Goal: Information Seeking & Learning: Learn about a topic

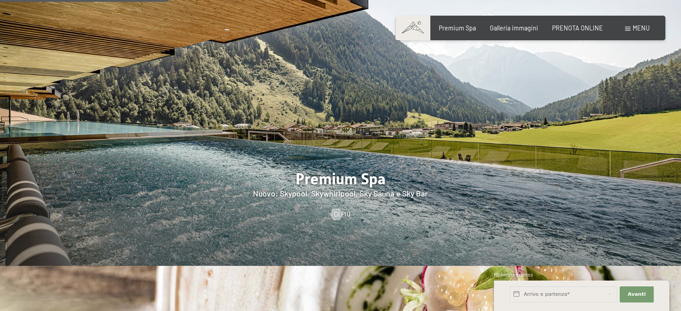
scroll to position [1119, 0]
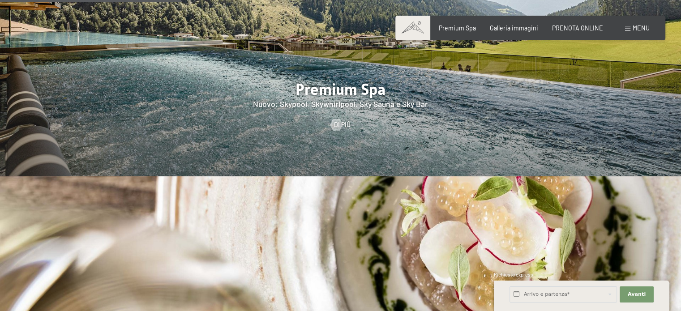
click at [648, 27] on span "Menu" at bounding box center [640, 28] width 17 height 8
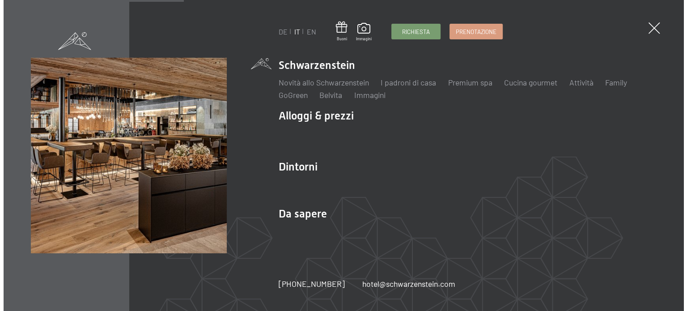
scroll to position [1122, 0]
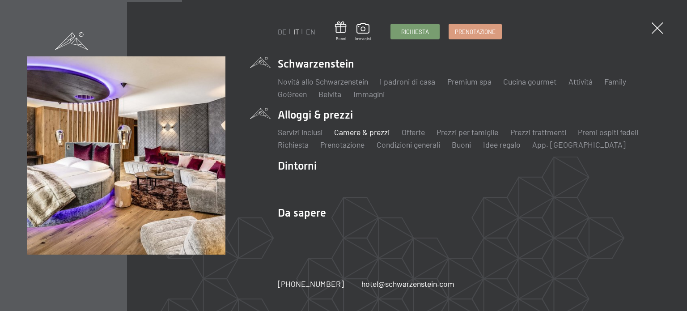
click at [356, 133] on link "Camere & prezzi" at bounding box center [362, 132] width 56 height 10
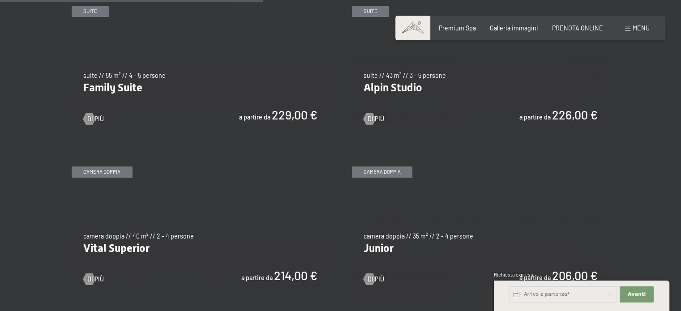
scroll to position [1029, 0]
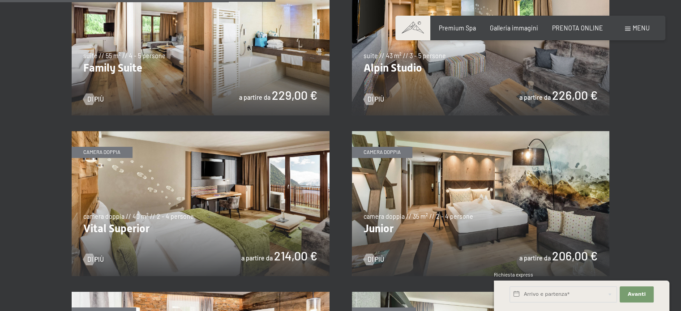
click at [188, 198] on img at bounding box center [201, 203] width 258 height 145
click at [465, 57] on img at bounding box center [481, 42] width 258 height 145
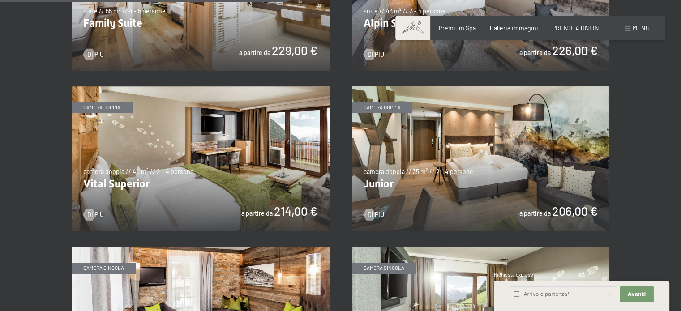
click at [253, 159] on img at bounding box center [201, 158] width 258 height 145
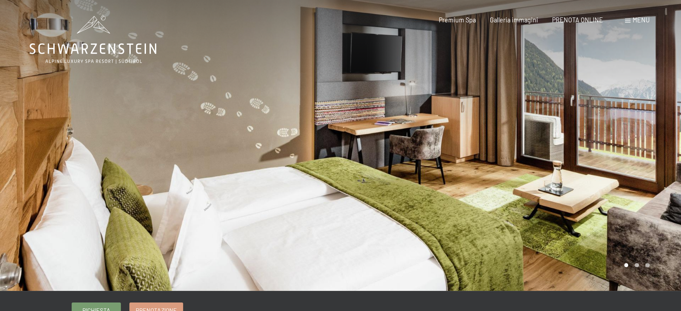
click at [638, 270] on div at bounding box center [511, 145] width 341 height 291
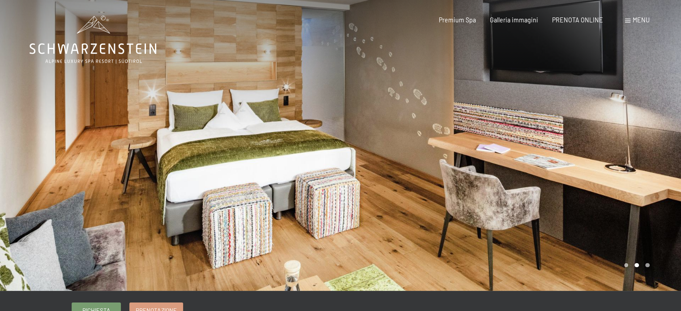
click at [650, 268] on div at bounding box center [511, 145] width 341 height 291
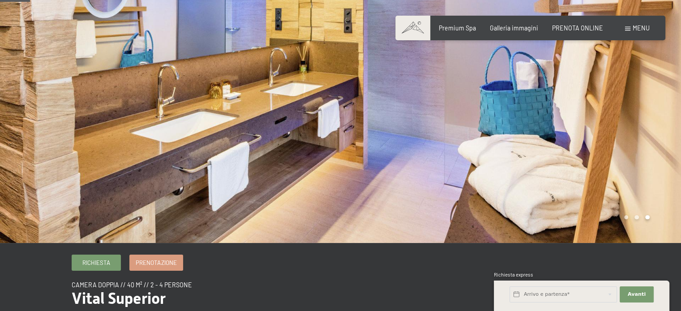
scroll to position [134, 0]
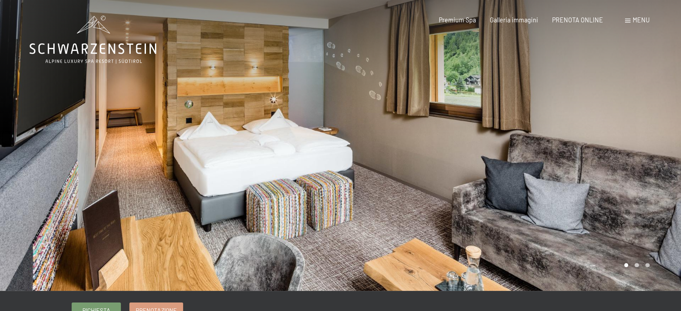
scroll to position [45, 0]
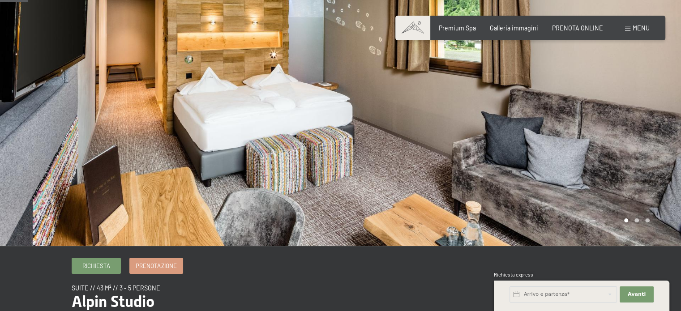
click at [645, 222] on div at bounding box center [511, 100] width 341 height 291
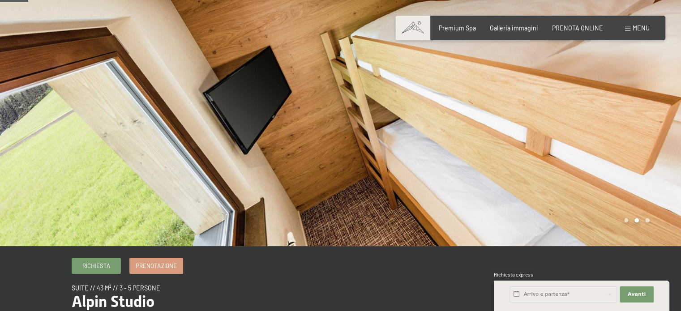
click at [650, 219] on div at bounding box center [511, 100] width 341 height 291
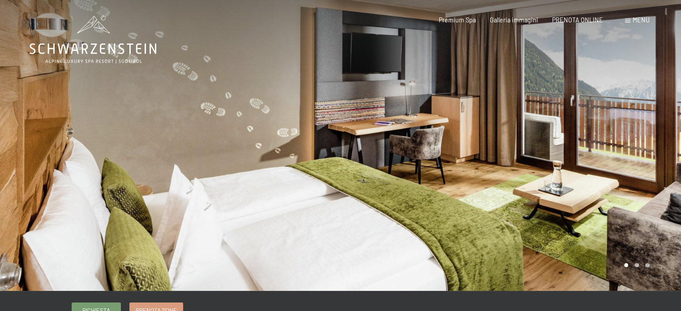
click at [640, 266] on div at bounding box center [511, 145] width 341 height 291
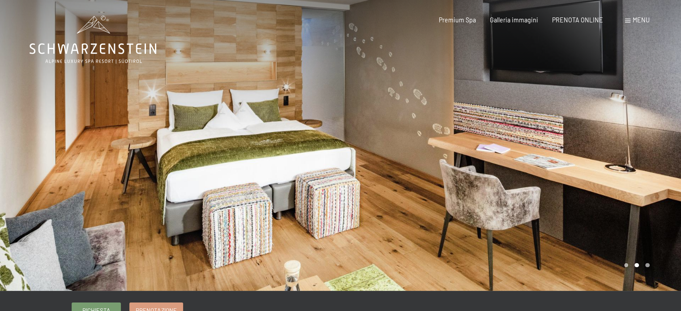
click at [653, 265] on div at bounding box center [511, 145] width 341 height 291
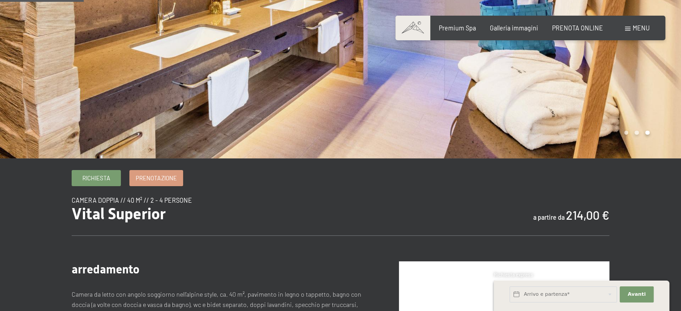
scroll to position [134, 0]
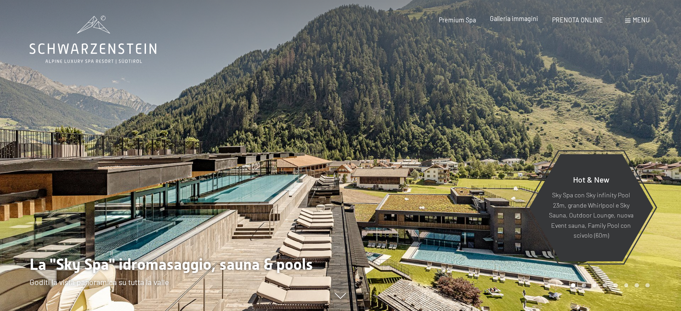
click at [520, 21] on span "Galleria immagini" at bounding box center [514, 19] width 48 height 8
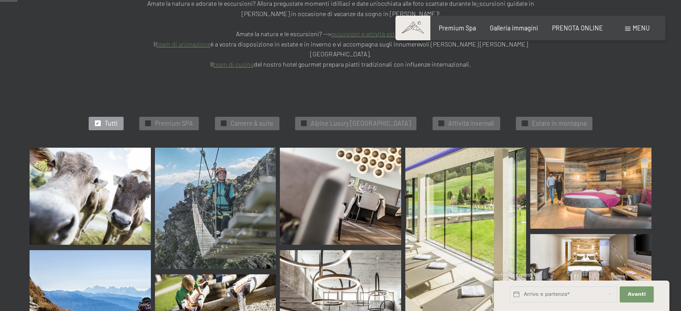
scroll to position [269, 0]
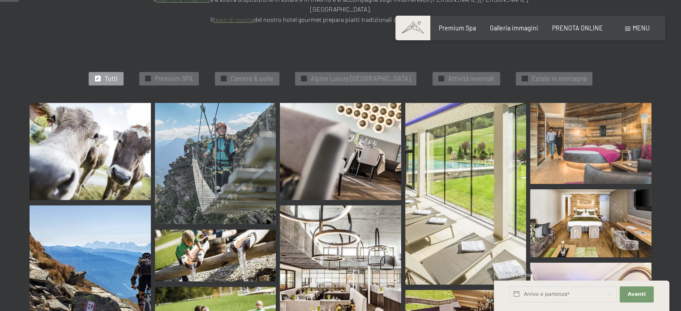
click at [330, 108] on img at bounding box center [340, 151] width 121 height 97
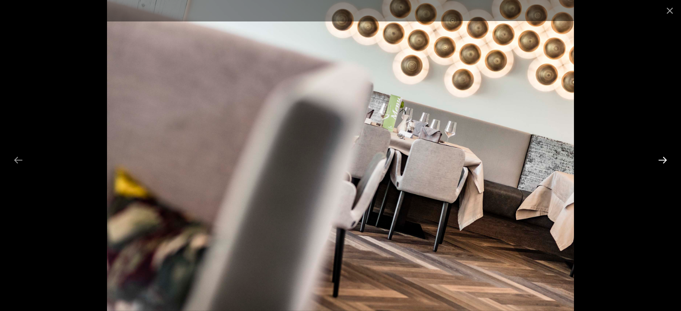
click at [663, 162] on button "Next slide" at bounding box center [662, 159] width 19 height 17
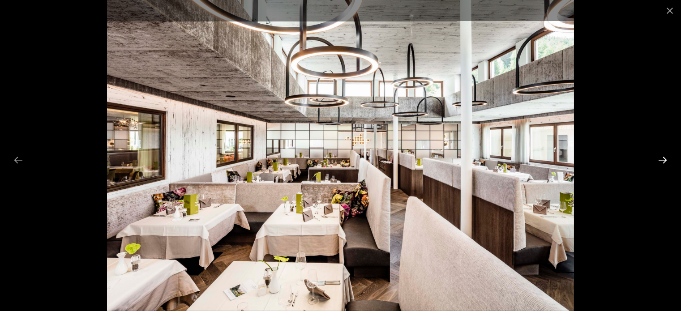
click at [663, 162] on button "Next slide" at bounding box center [662, 159] width 19 height 17
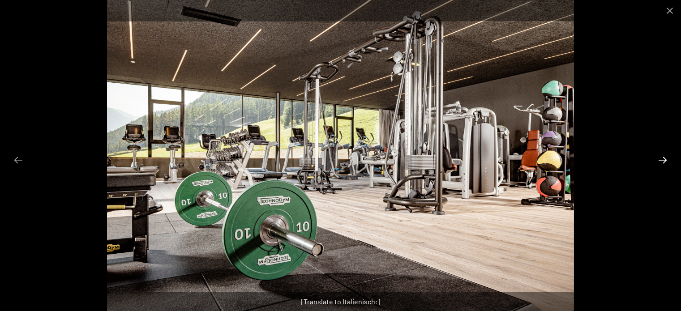
click at [663, 162] on button "Next slide" at bounding box center [662, 159] width 19 height 17
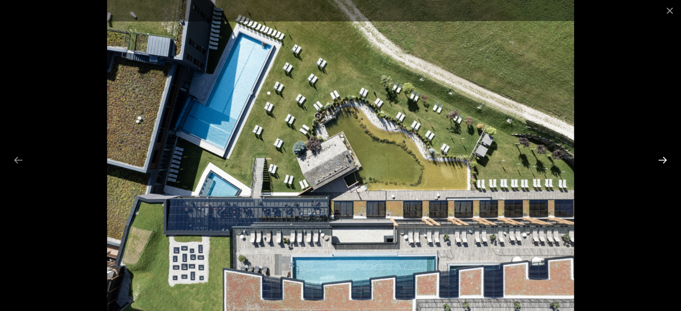
click at [663, 162] on button "Next slide" at bounding box center [662, 159] width 19 height 17
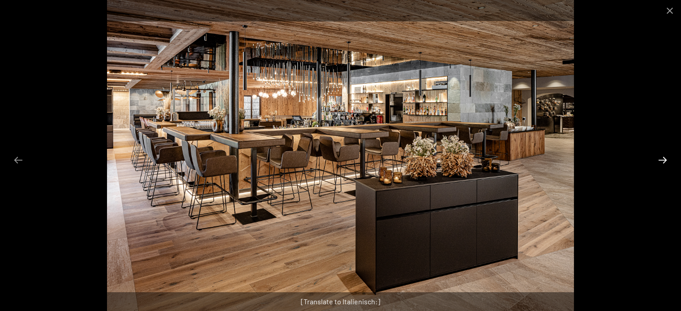
click at [662, 158] on button "Next slide" at bounding box center [662, 159] width 19 height 17
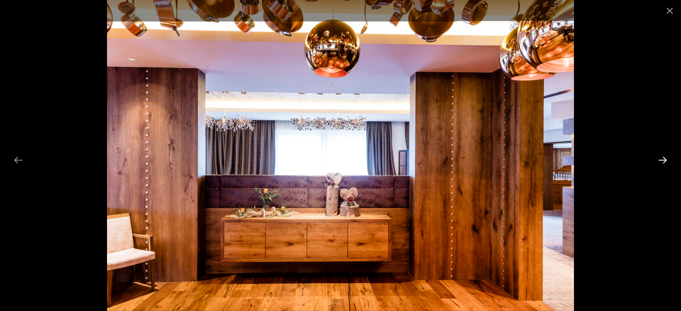
click at [662, 159] on button "Next slide" at bounding box center [662, 159] width 19 height 17
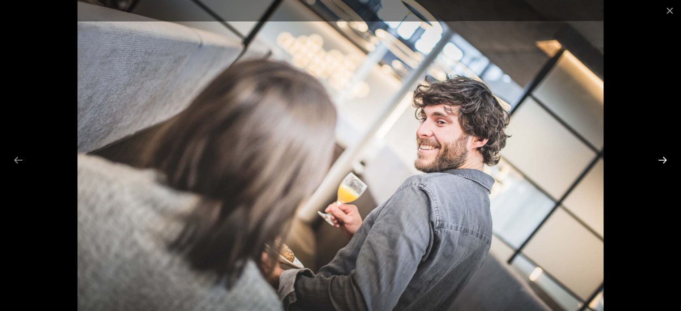
click at [662, 159] on button "Next slide" at bounding box center [662, 159] width 19 height 17
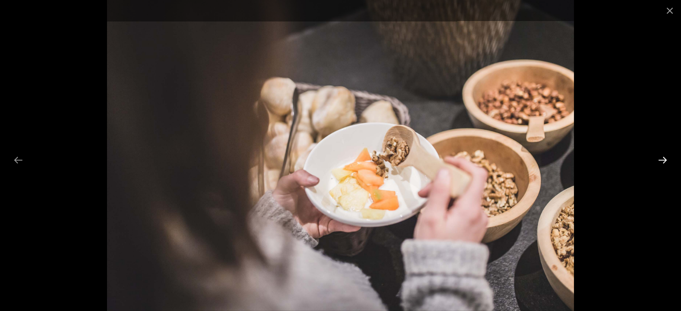
click at [662, 159] on button "Next slide" at bounding box center [662, 159] width 19 height 17
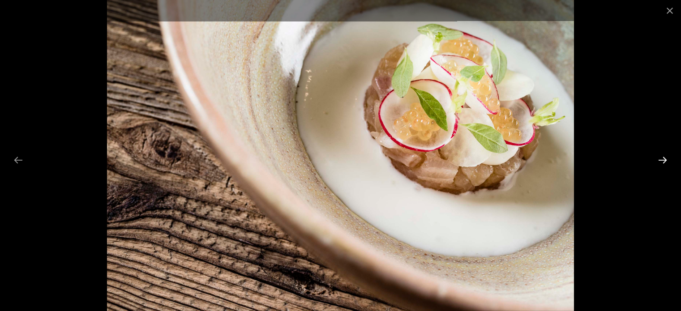
click at [662, 159] on button "Next slide" at bounding box center [662, 159] width 19 height 17
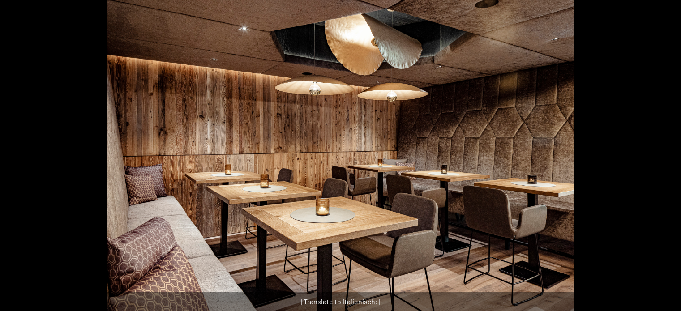
click at [662, 159] on button "Next slide" at bounding box center [667, 159] width 19 height 17
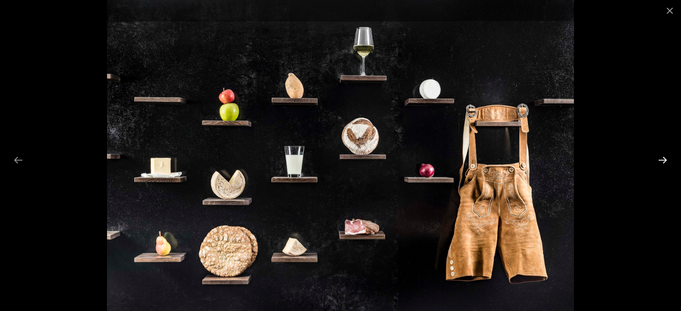
click at [662, 159] on button "Next slide" at bounding box center [662, 159] width 19 height 17
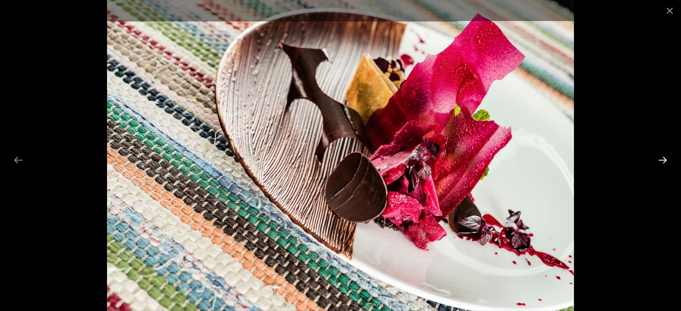
click at [662, 159] on button "Next slide" at bounding box center [662, 159] width 19 height 17
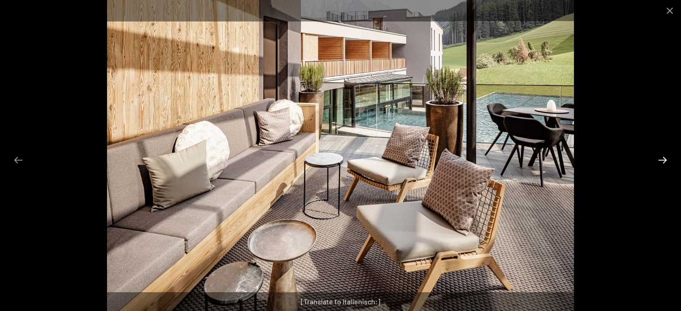
click at [662, 159] on button "Next slide" at bounding box center [662, 159] width 19 height 17
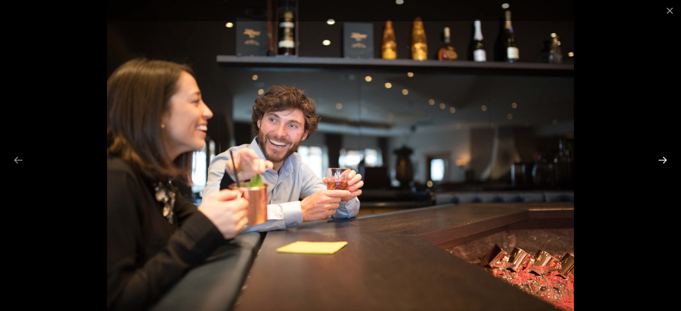
click at [662, 159] on button "Next slide" at bounding box center [662, 159] width 19 height 17
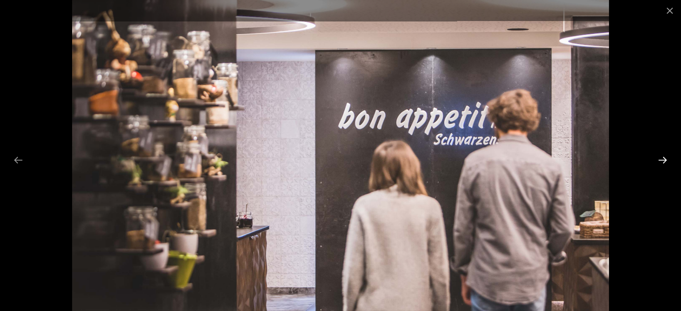
click at [662, 159] on button "Next slide" at bounding box center [662, 159] width 19 height 17
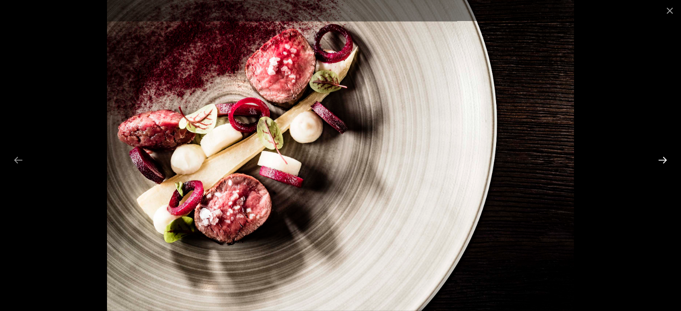
click at [662, 159] on button "Next slide" at bounding box center [662, 159] width 19 height 17
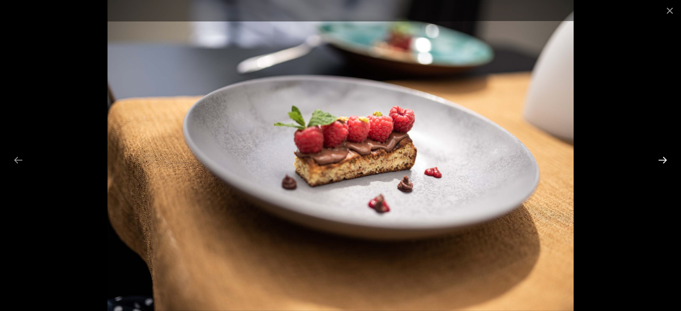
click at [662, 159] on button "Next slide" at bounding box center [662, 159] width 19 height 17
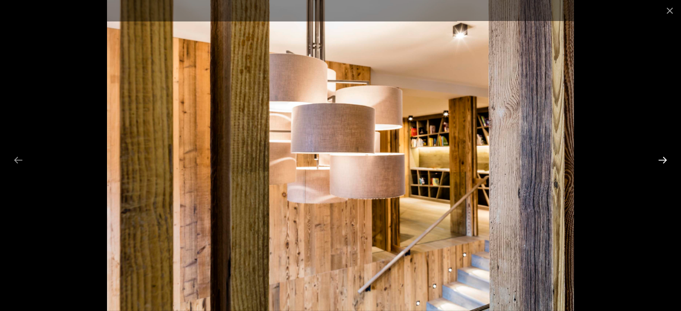
click at [662, 159] on button "Next slide" at bounding box center [662, 159] width 19 height 17
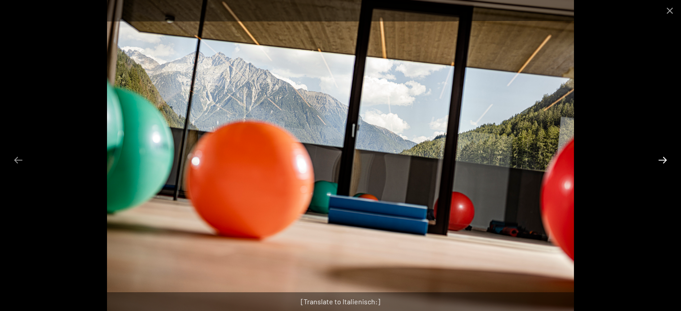
click at [662, 159] on button "Next slide" at bounding box center [662, 159] width 19 height 17
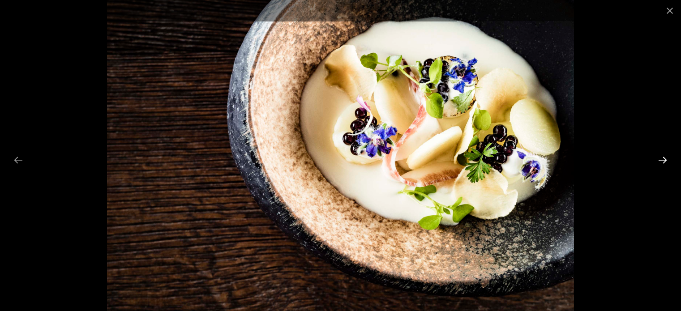
click at [662, 159] on button "Next slide" at bounding box center [662, 159] width 19 height 17
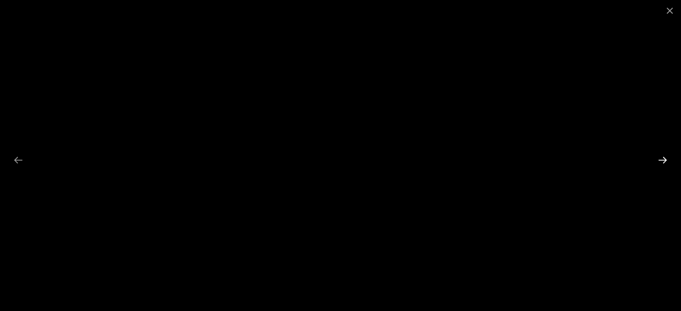
click at [662, 159] on button "Next slide" at bounding box center [662, 159] width 19 height 17
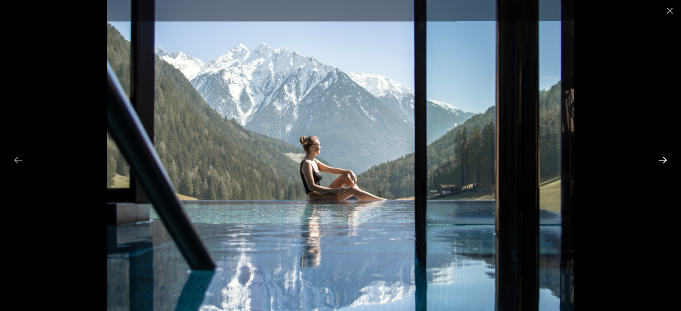
click at [662, 159] on button "Next slide" at bounding box center [662, 159] width 19 height 17
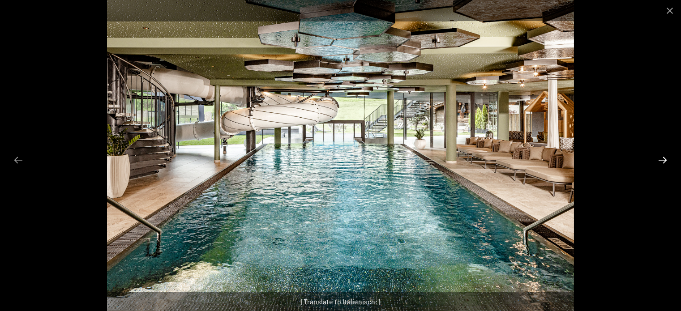
click at [662, 159] on button "Next slide" at bounding box center [662, 159] width 19 height 17
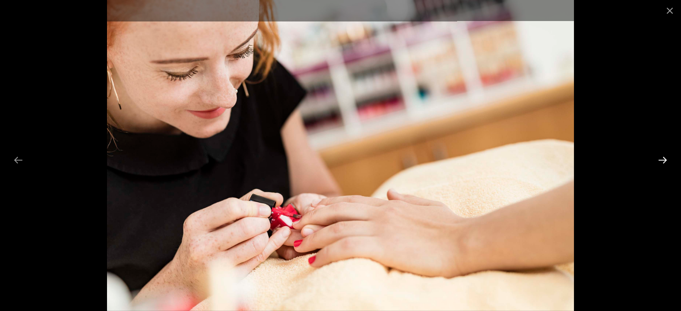
click at [662, 159] on button "Next slide" at bounding box center [662, 159] width 19 height 17
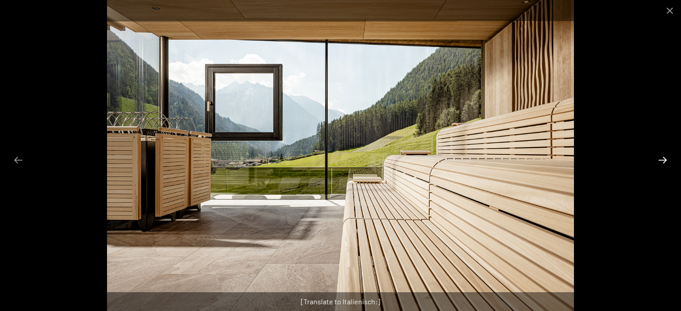
click at [662, 159] on button "Next slide" at bounding box center [662, 159] width 19 height 17
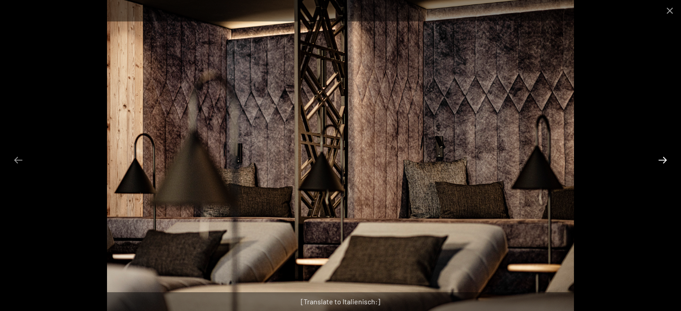
click at [662, 159] on button "Next slide" at bounding box center [662, 159] width 19 height 17
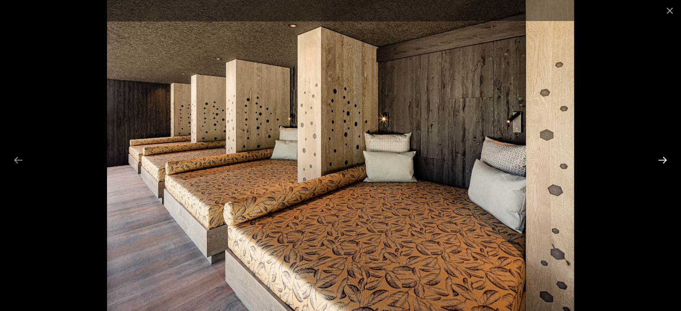
click at [662, 159] on button "Next slide" at bounding box center [662, 159] width 19 height 17
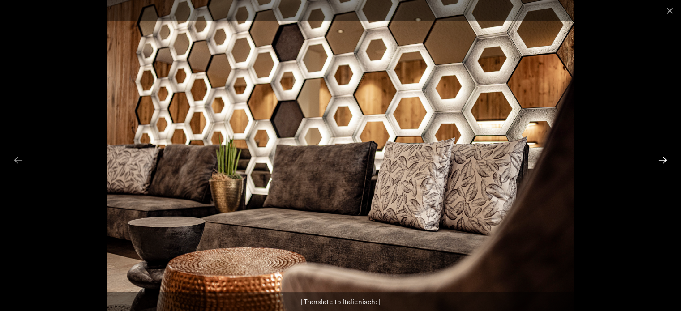
click at [662, 159] on button "Next slide" at bounding box center [662, 159] width 19 height 17
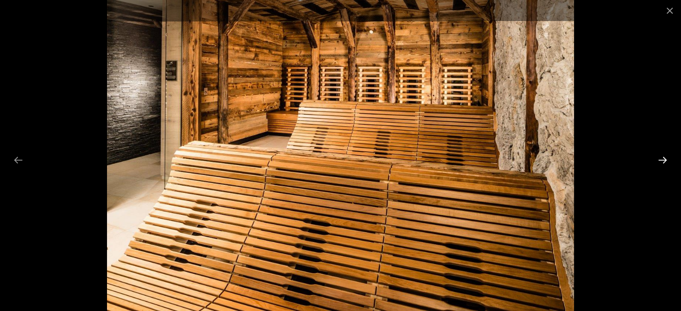
click at [662, 159] on button "Next slide" at bounding box center [662, 159] width 19 height 17
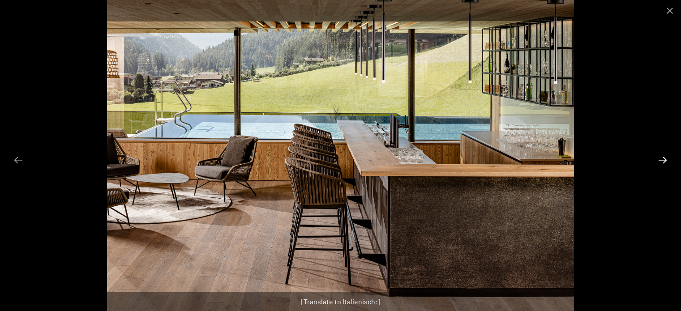
click at [662, 159] on button "Next slide" at bounding box center [662, 159] width 19 height 17
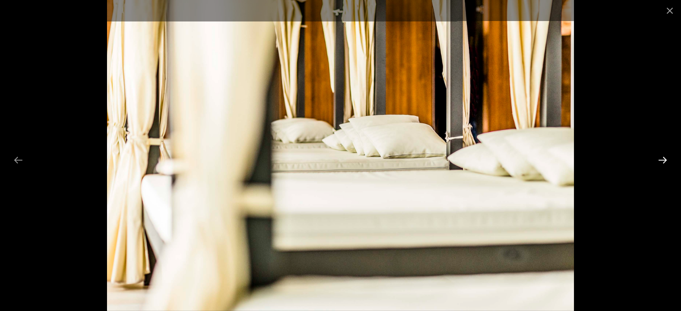
click at [662, 159] on button "Next slide" at bounding box center [662, 159] width 19 height 17
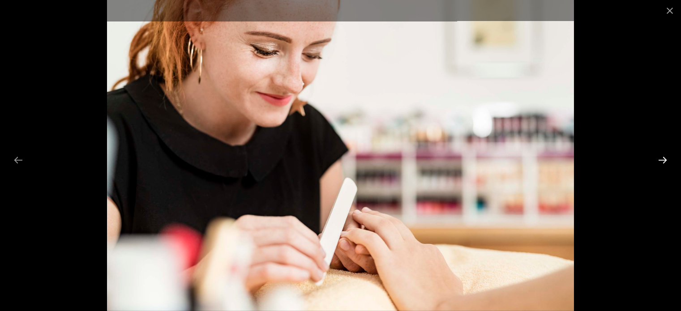
click at [662, 159] on button "Next slide" at bounding box center [662, 159] width 19 height 17
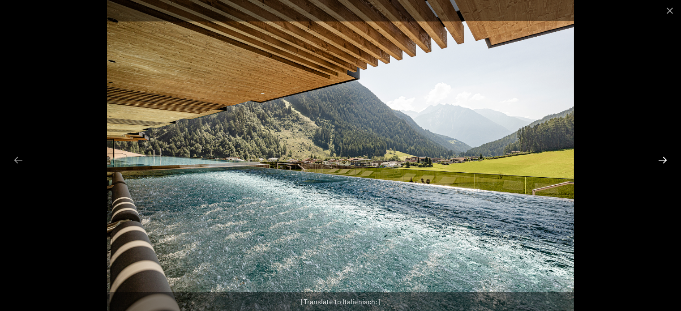
click at [662, 159] on button "Next slide" at bounding box center [662, 159] width 19 height 17
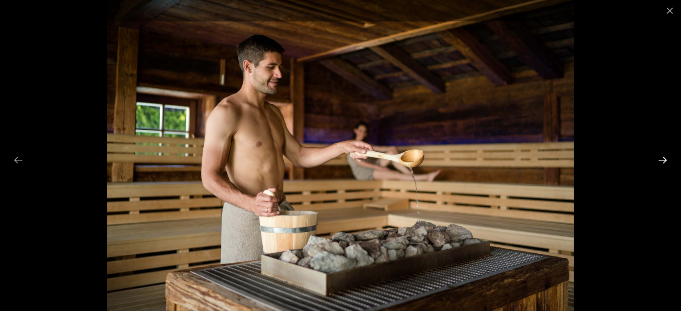
click at [662, 159] on button "Next slide" at bounding box center [662, 159] width 19 height 17
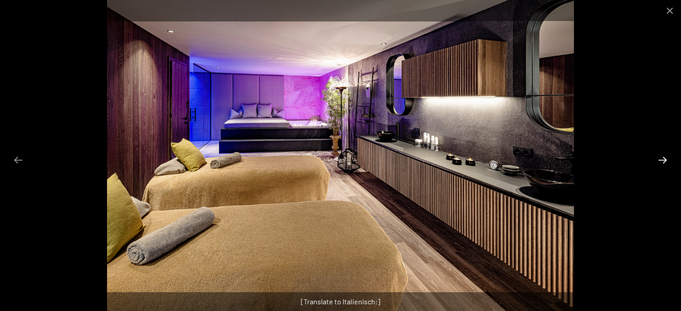
click at [662, 159] on button "Next slide" at bounding box center [662, 159] width 19 height 17
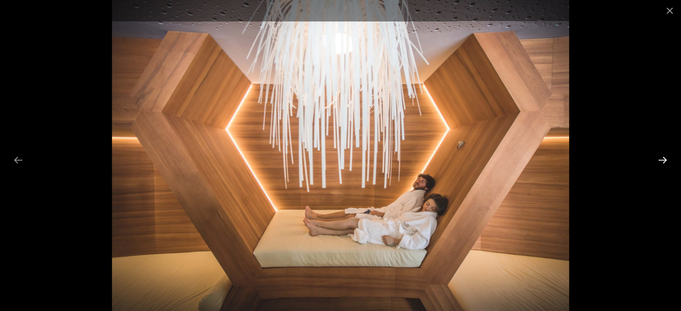
click at [662, 159] on button "Next slide" at bounding box center [662, 159] width 19 height 17
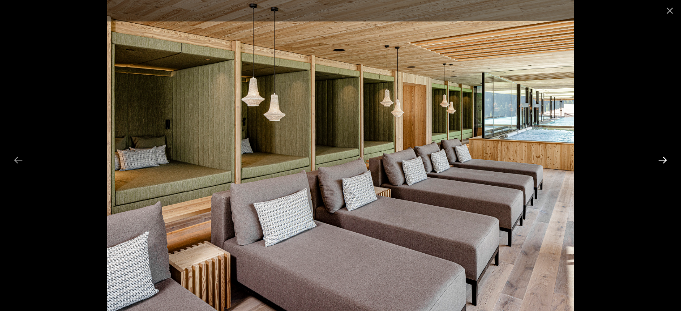
click at [662, 159] on button "Next slide" at bounding box center [662, 159] width 19 height 17
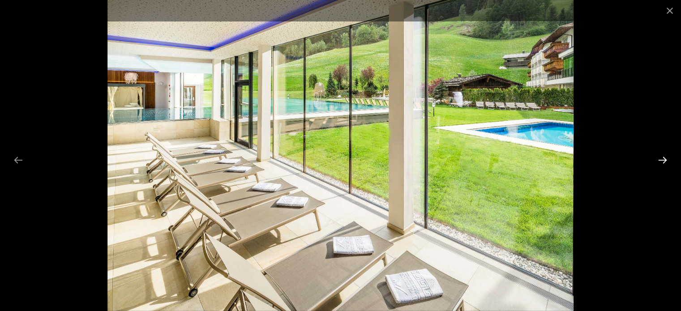
click at [662, 159] on button "Next slide" at bounding box center [662, 159] width 19 height 17
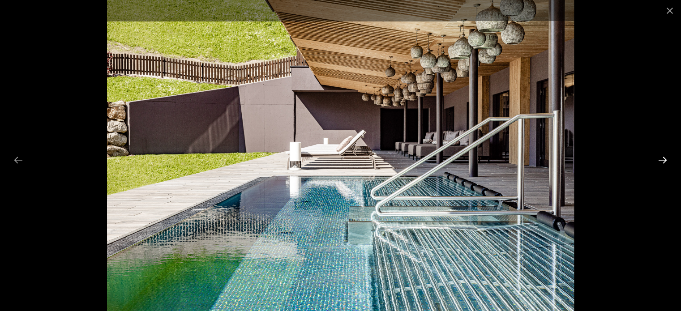
click at [662, 159] on button "Next slide" at bounding box center [662, 159] width 19 height 17
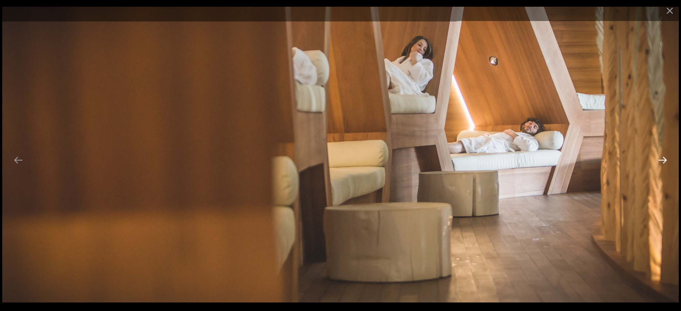
click at [662, 159] on button "Next slide" at bounding box center [662, 159] width 19 height 17
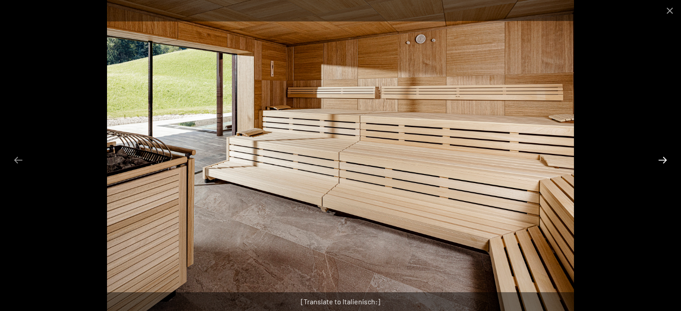
click at [662, 159] on button "Next slide" at bounding box center [662, 159] width 19 height 17
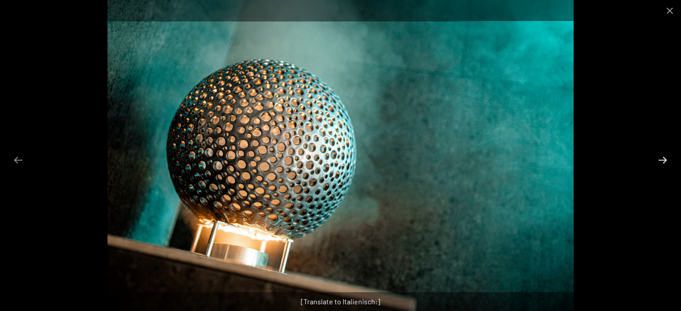
click at [662, 159] on button "Next slide" at bounding box center [662, 159] width 19 height 17
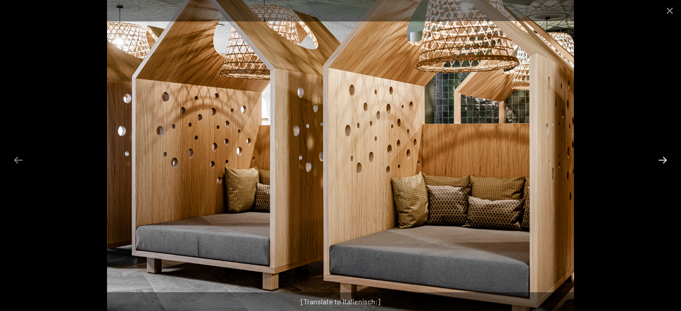
click at [662, 159] on button "Next slide" at bounding box center [662, 159] width 19 height 17
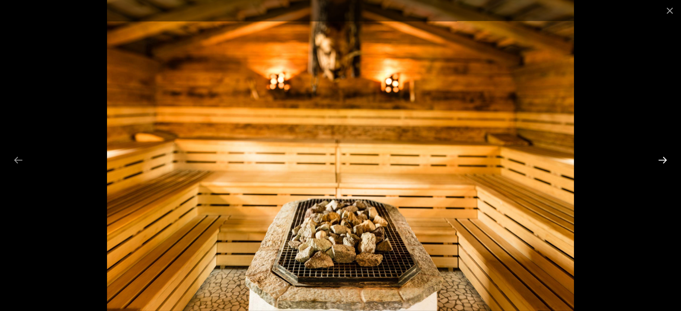
click at [662, 159] on button "Next slide" at bounding box center [662, 159] width 19 height 17
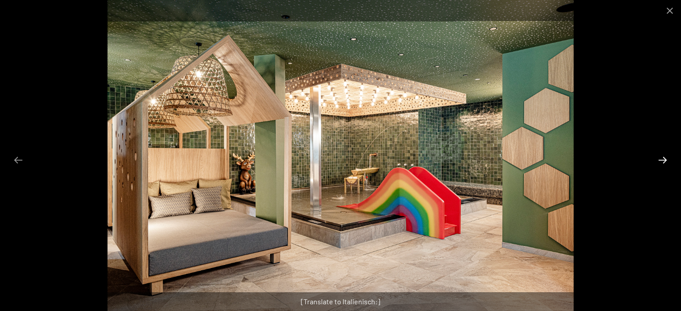
click at [662, 159] on button "Next slide" at bounding box center [662, 159] width 19 height 17
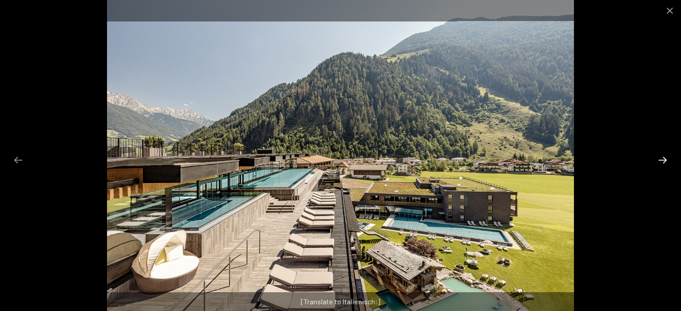
click at [662, 159] on button "Next slide" at bounding box center [662, 159] width 19 height 17
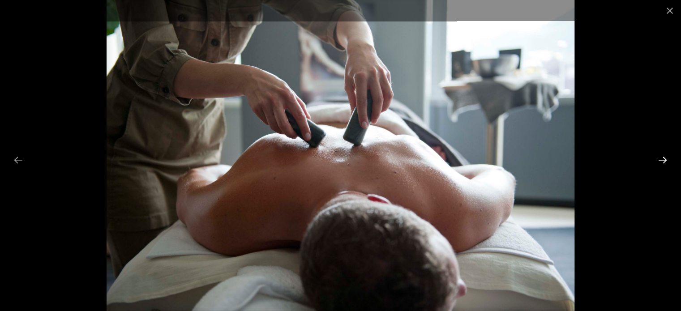
click at [662, 159] on button "Next slide" at bounding box center [662, 159] width 19 height 17
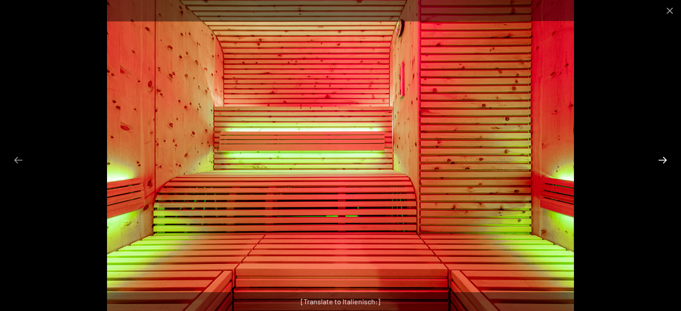
click at [662, 159] on button "Next slide" at bounding box center [662, 159] width 19 height 17
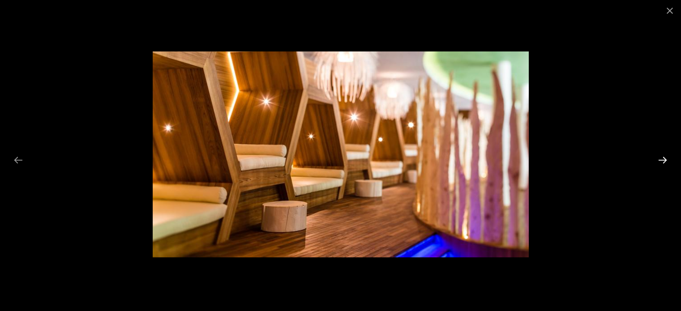
click at [662, 159] on button "Next slide" at bounding box center [662, 159] width 19 height 17
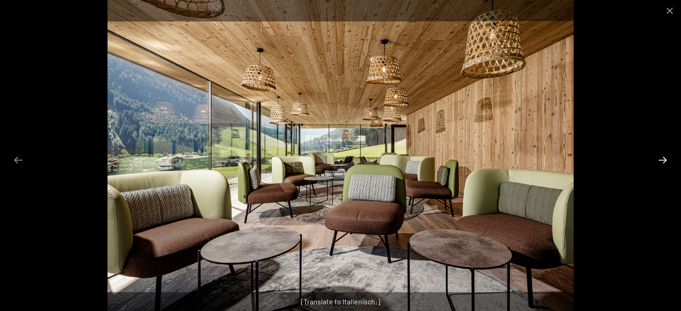
click at [662, 159] on button "Next slide" at bounding box center [662, 159] width 19 height 17
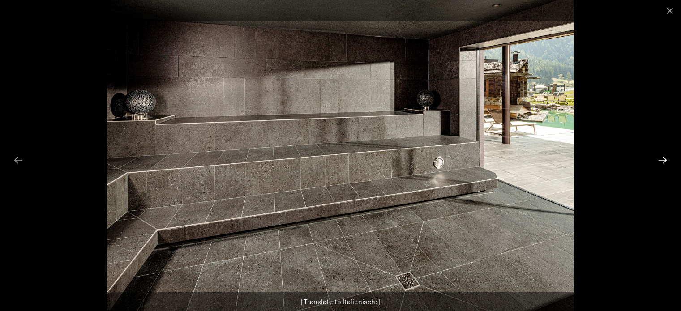
click at [662, 159] on button "Next slide" at bounding box center [662, 159] width 19 height 17
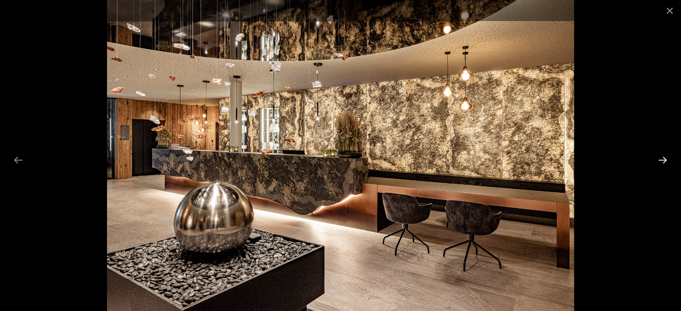
click at [662, 159] on button "Next slide" at bounding box center [662, 159] width 19 height 17
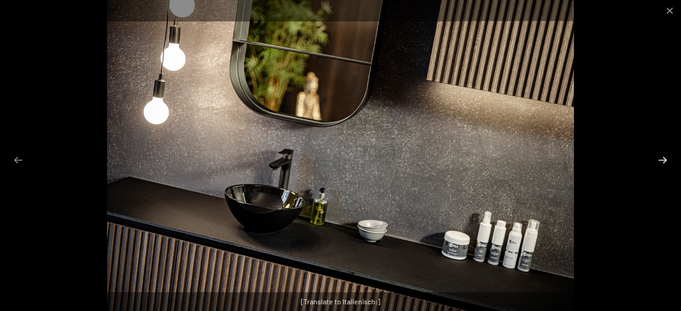
click at [662, 159] on button "Next slide" at bounding box center [662, 159] width 19 height 17
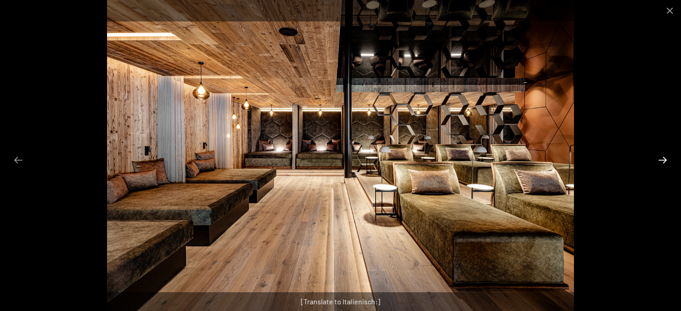
click at [662, 159] on button "Next slide" at bounding box center [662, 159] width 19 height 17
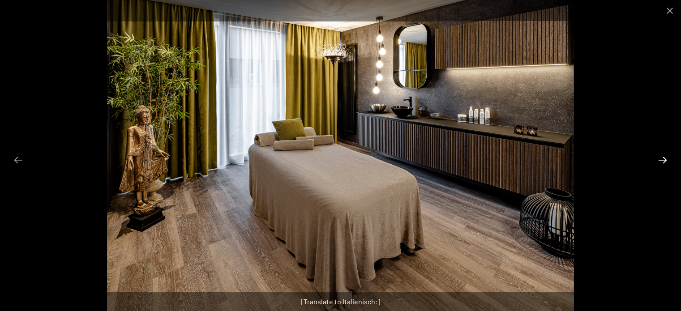
click at [662, 159] on button "Next slide" at bounding box center [662, 159] width 19 height 17
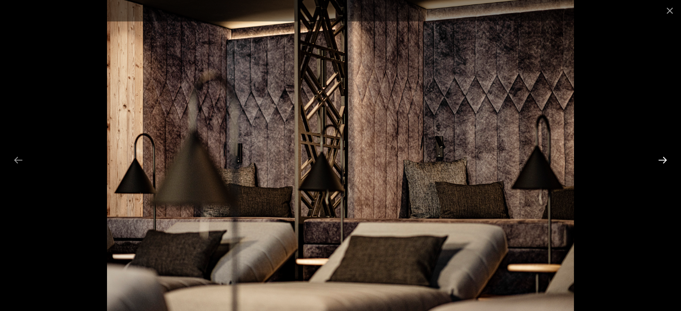
click at [662, 159] on button "Next slide" at bounding box center [662, 159] width 19 height 17
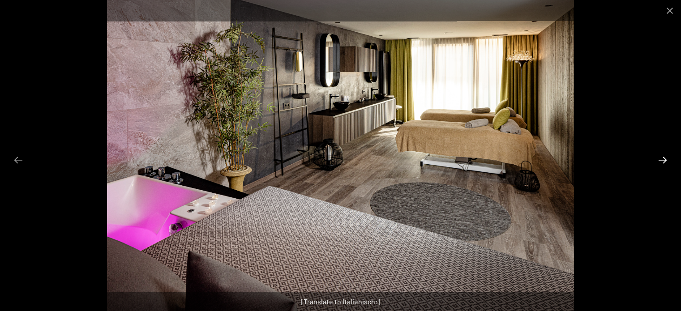
click at [662, 159] on button "Next slide" at bounding box center [662, 159] width 19 height 17
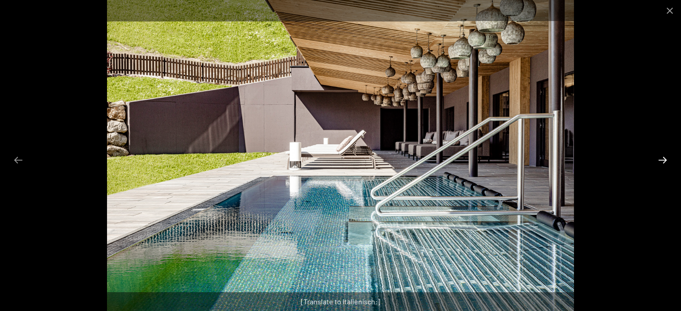
click at [662, 159] on button "Next slide" at bounding box center [662, 159] width 19 height 17
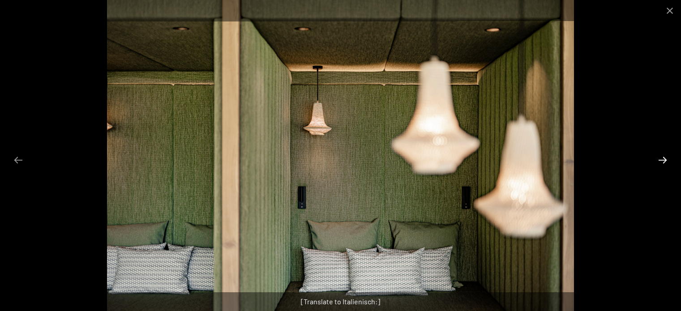
click at [662, 159] on button "Next slide" at bounding box center [662, 159] width 19 height 17
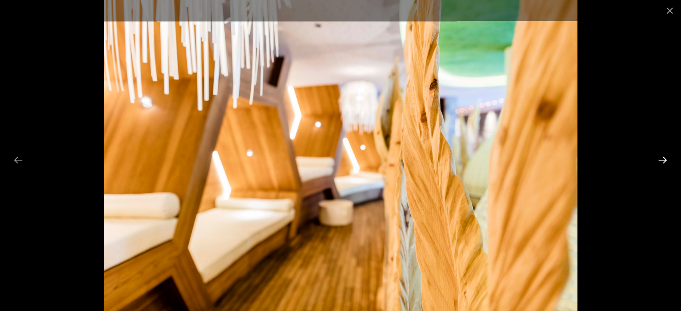
click at [662, 159] on button "Next slide" at bounding box center [662, 159] width 19 height 17
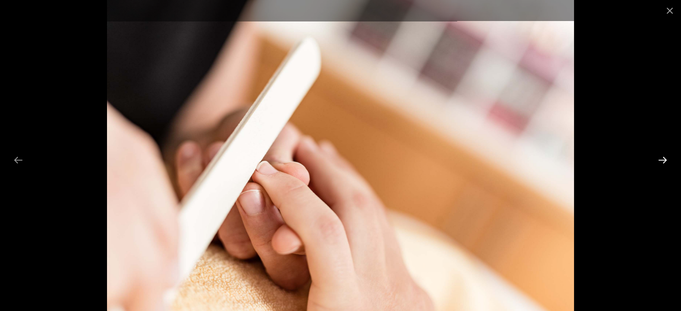
click at [662, 159] on button "Next slide" at bounding box center [662, 159] width 19 height 17
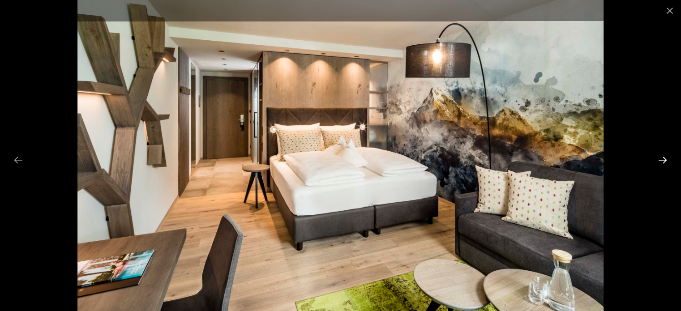
click at [662, 159] on button "Next slide" at bounding box center [662, 159] width 19 height 17
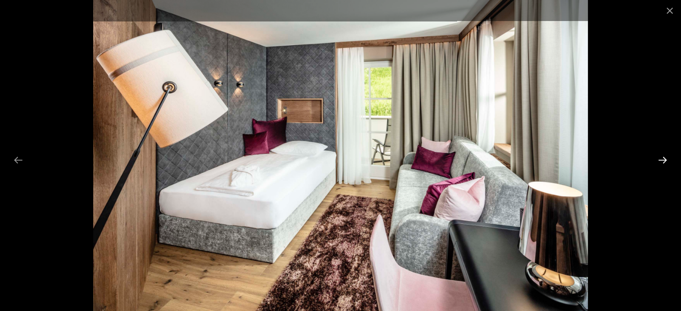
click at [662, 159] on button "Next slide" at bounding box center [662, 159] width 19 height 17
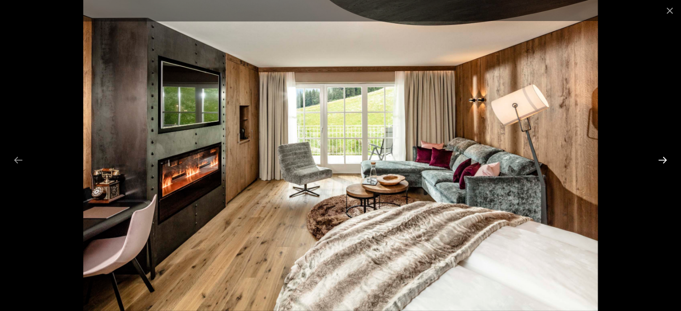
click at [662, 159] on button "Next slide" at bounding box center [662, 159] width 19 height 17
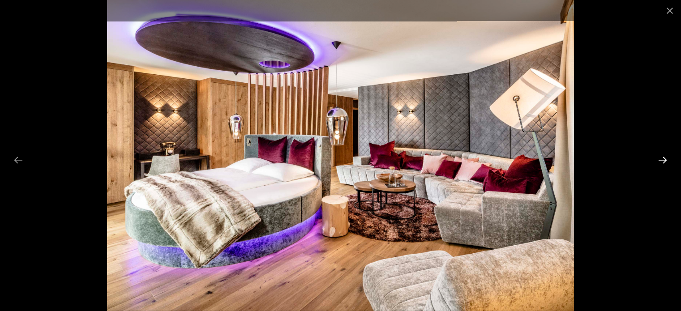
click at [662, 159] on button "Next slide" at bounding box center [662, 159] width 19 height 17
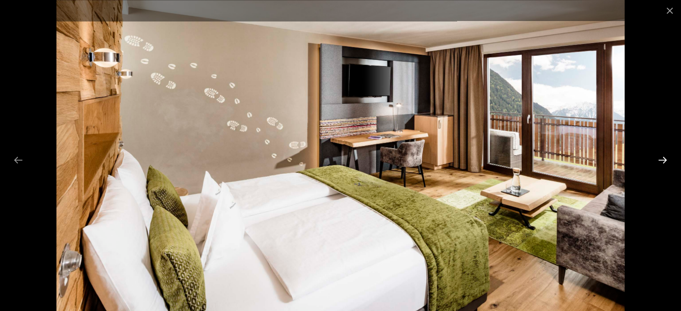
click at [662, 159] on button "Next slide" at bounding box center [662, 159] width 19 height 17
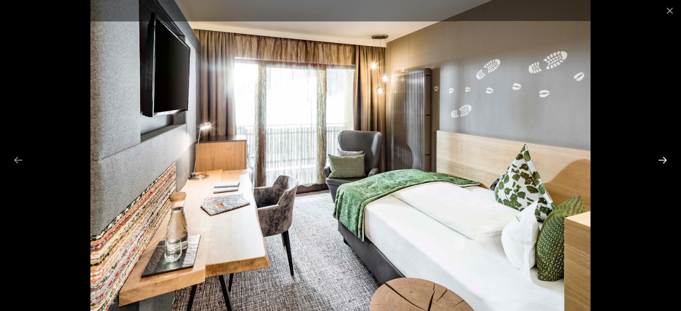
click at [662, 159] on button "Next slide" at bounding box center [662, 159] width 19 height 17
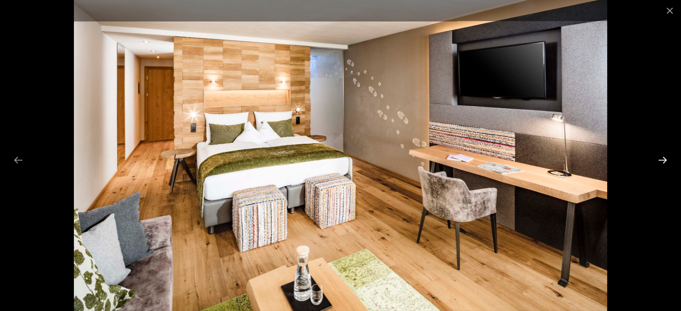
click at [662, 159] on button "Next slide" at bounding box center [662, 159] width 19 height 17
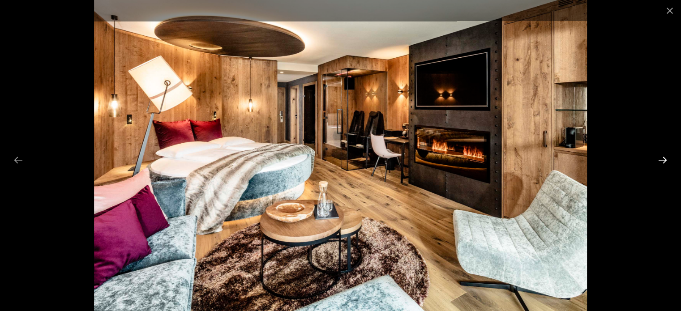
click at [662, 159] on button "Next slide" at bounding box center [662, 159] width 19 height 17
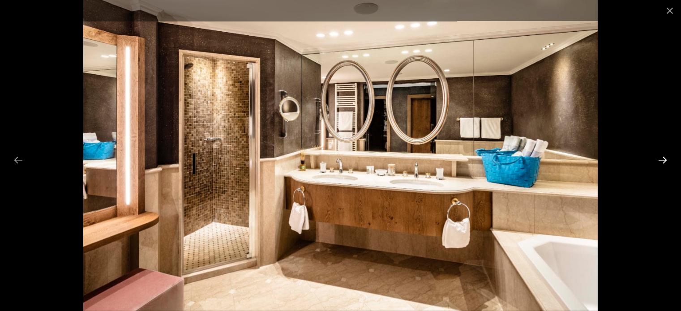
click at [662, 159] on button "Next slide" at bounding box center [662, 159] width 19 height 17
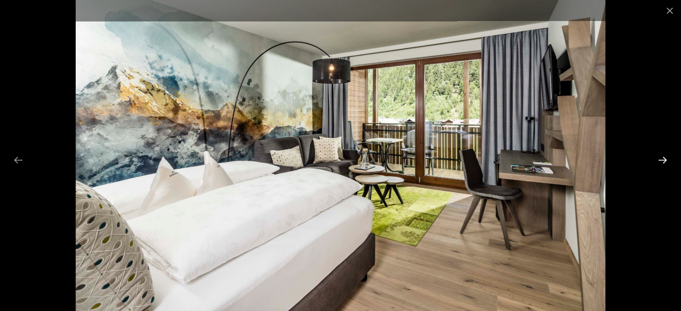
click at [662, 159] on button "Next slide" at bounding box center [662, 159] width 19 height 17
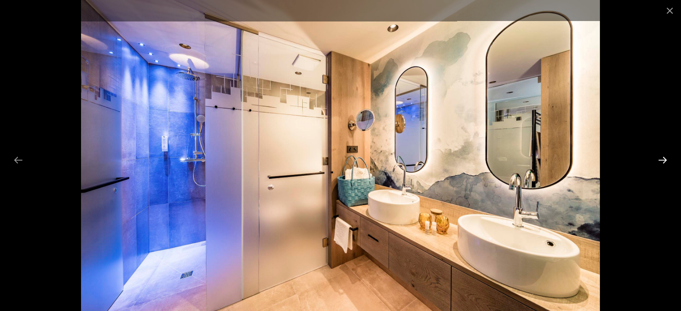
click at [662, 159] on button "Next slide" at bounding box center [662, 159] width 19 height 17
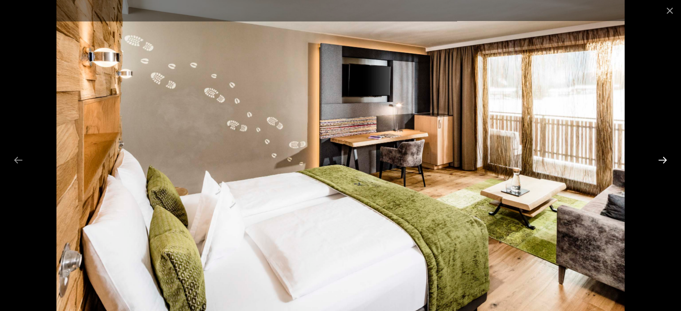
click at [662, 159] on button "Next slide" at bounding box center [662, 159] width 19 height 17
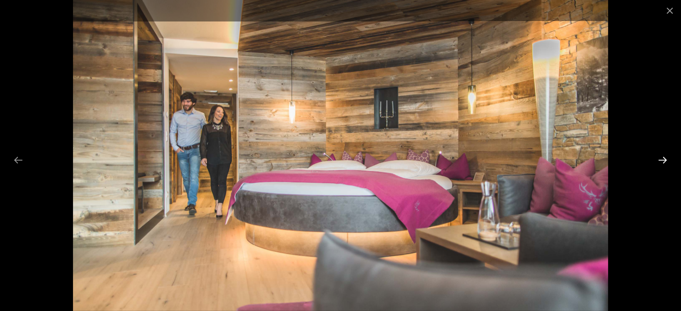
click at [662, 159] on button "Next slide" at bounding box center [662, 159] width 19 height 17
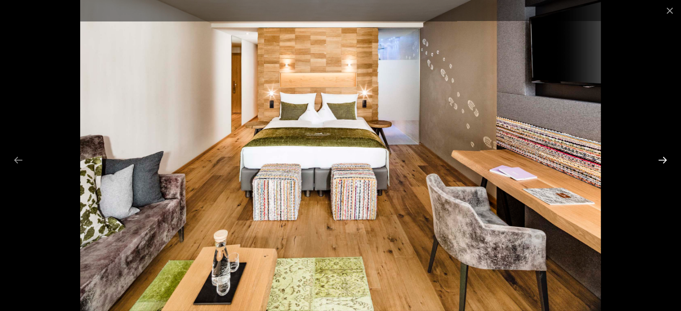
click at [662, 159] on button "Next slide" at bounding box center [662, 159] width 19 height 17
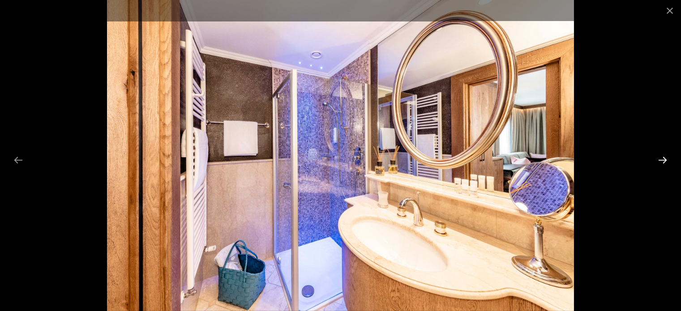
click at [662, 159] on button "Next slide" at bounding box center [662, 159] width 19 height 17
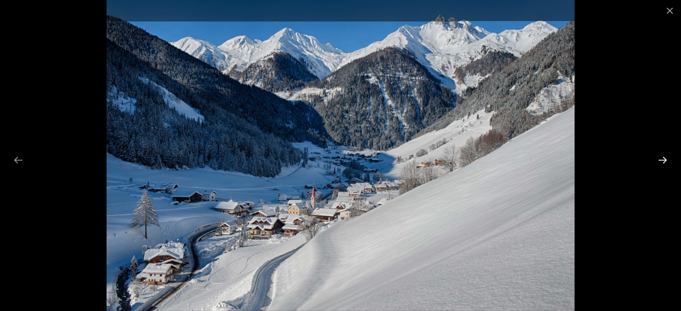
click at [662, 159] on button "Next slide" at bounding box center [662, 159] width 19 height 17
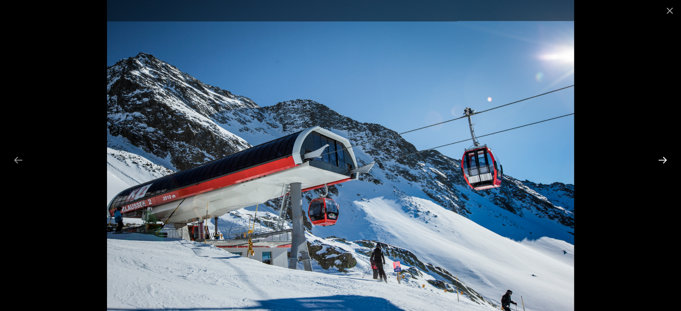
click at [662, 159] on button "Next slide" at bounding box center [662, 159] width 19 height 17
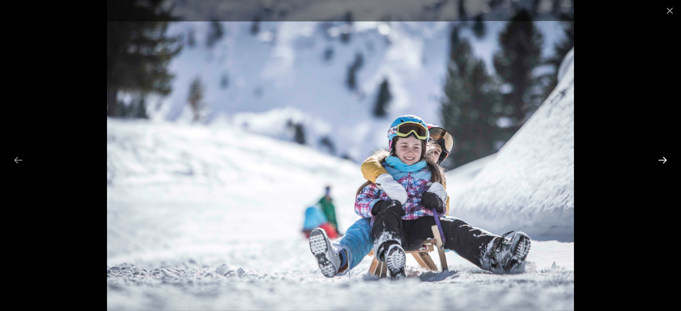
click at [662, 159] on button "Next slide" at bounding box center [662, 159] width 19 height 17
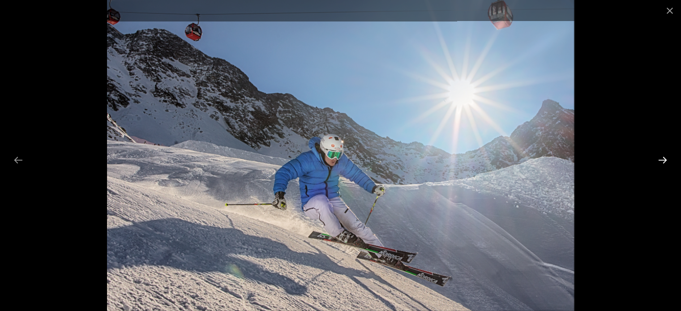
click at [662, 159] on button "Next slide" at bounding box center [662, 159] width 19 height 17
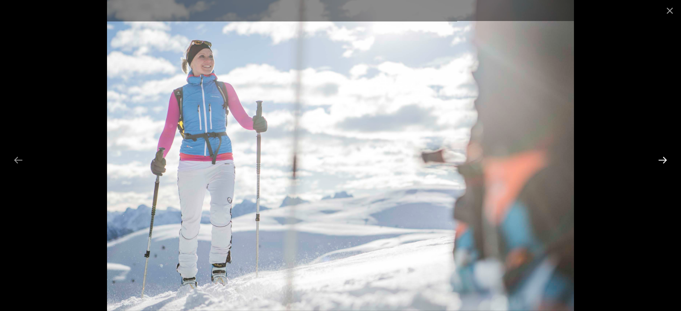
click at [662, 159] on button "Next slide" at bounding box center [662, 159] width 19 height 17
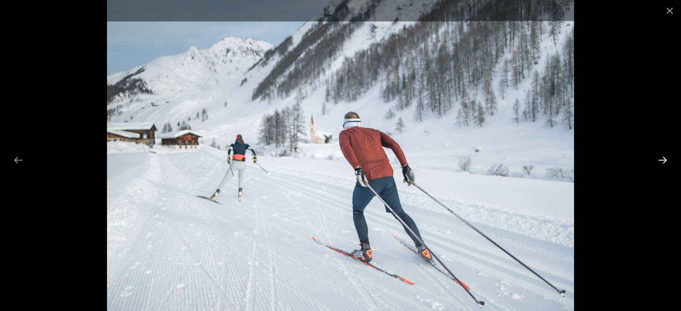
click at [662, 159] on button "Next slide" at bounding box center [662, 159] width 19 height 17
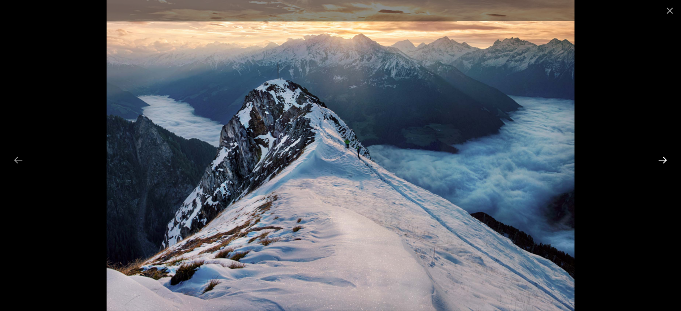
click at [662, 159] on button "Next slide" at bounding box center [662, 159] width 19 height 17
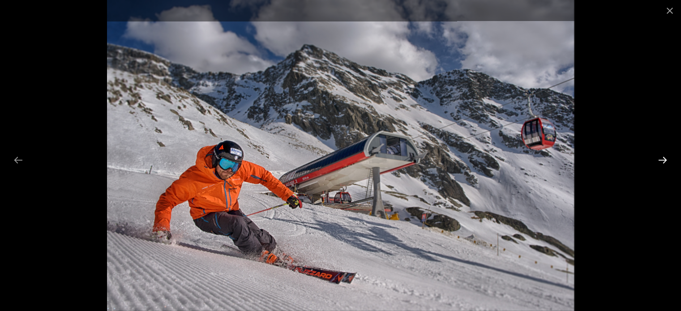
click at [662, 159] on button "Next slide" at bounding box center [662, 159] width 19 height 17
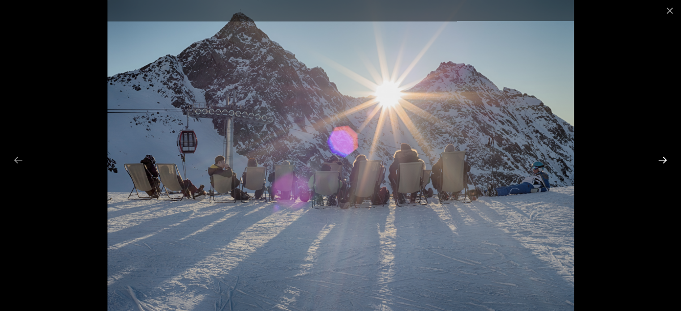
click at [662, 159] on button "Next slide" at bounding box center [662, 159] width 19 height 17
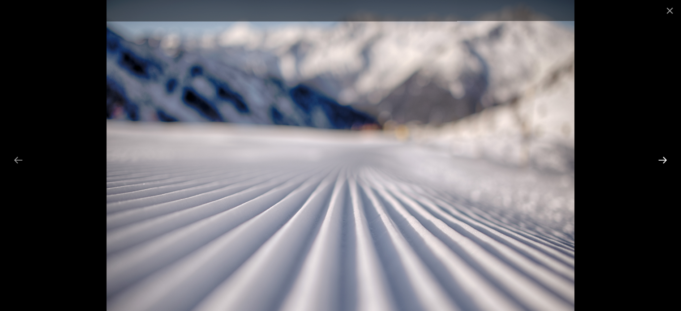
click at [662, 159] on button "Next slide" at bounding box center [662, 159] width 19 height 17
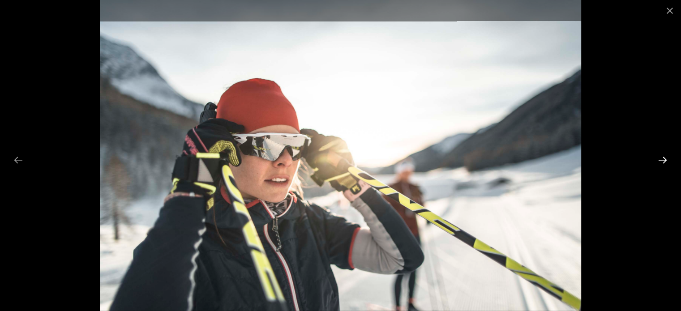
click at [662, 159] on button "Next slide" at bounding box center [662, 159] width 19 height 17
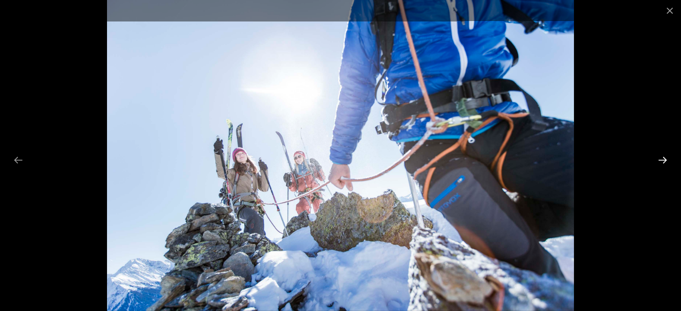
click at [662, 159] on button "Next slide" at bounding box center [662, 159] width 19 height 17
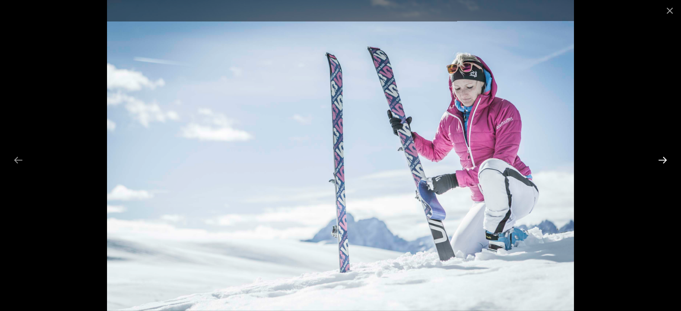
click at [662, 159] on button "Next slide" at bounding box center [662, 159] width 19 height 17
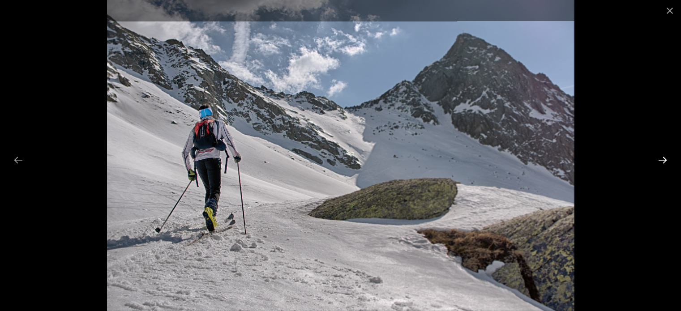
click at [662, 159] on button "Next slide" at bounding box center [662, 159] width 19 height 17
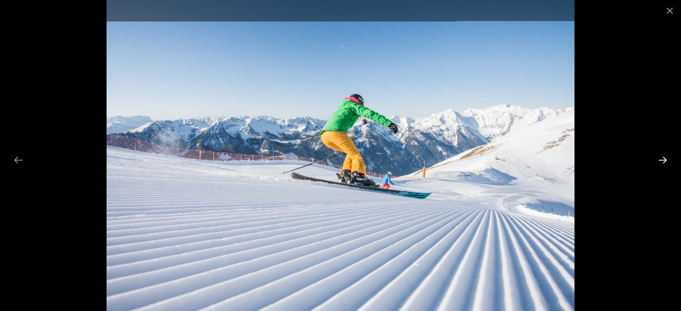
click at [662, 159] on button "Next slide" at bounding box center [662, 159] width 19 height 17
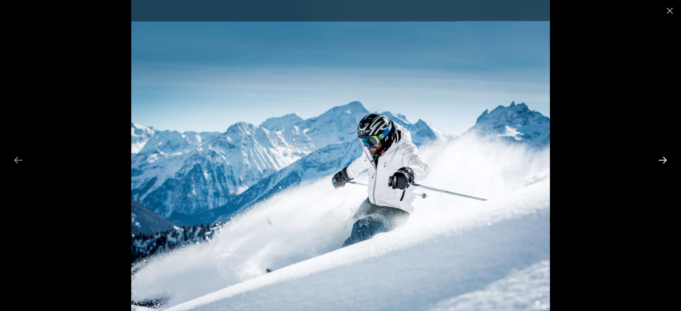
click at [662, 159] on button "Next slide" at bounding box center [662, 159] width 19 height 17
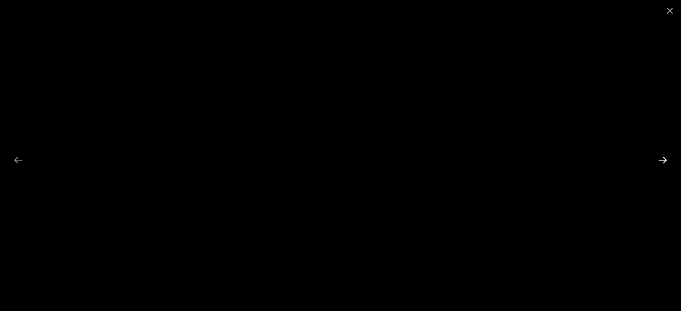
click at [662, 162] on button "Next slide" at bounding box center [662, 159] width 19 height 17
